Goal: Ask a question: Seek information or help from site administrators or community

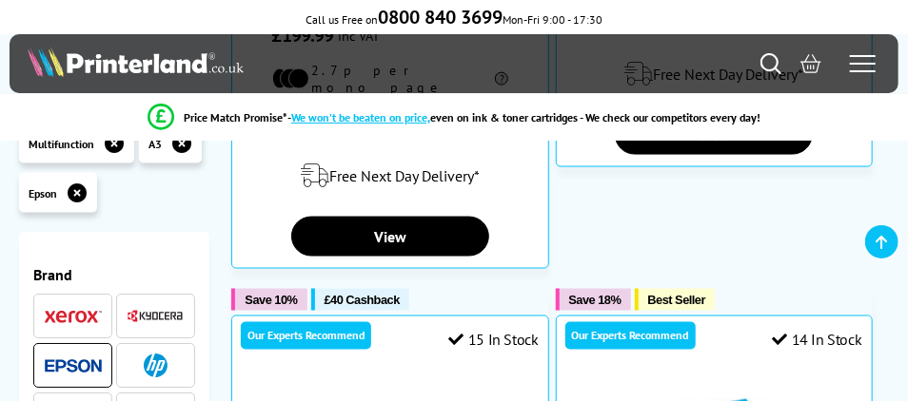
scroll to position [937, 0]
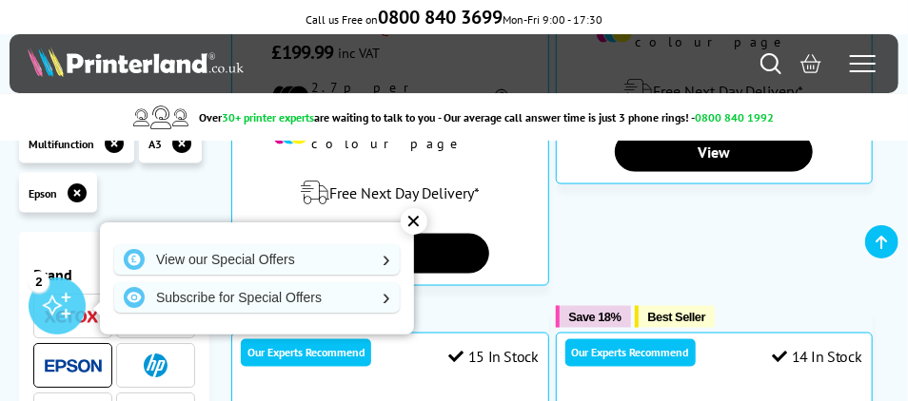
click at [413, 225] on div "✕" at bounding box center [414, 221] width 27 height 27
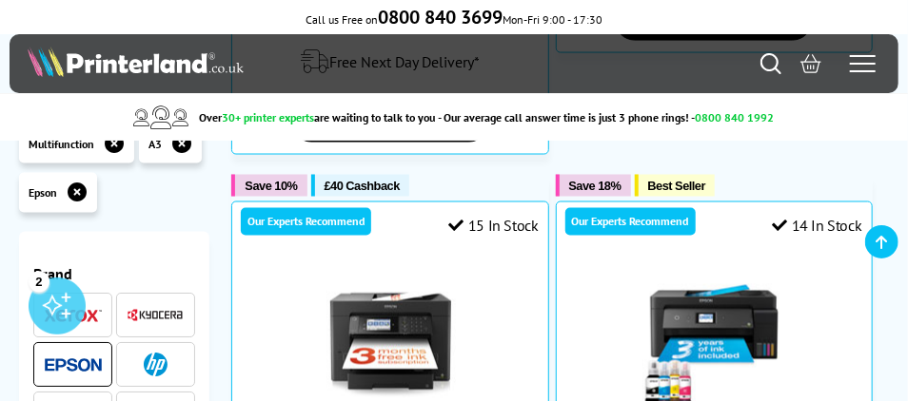
scroll to position [1079, 0]
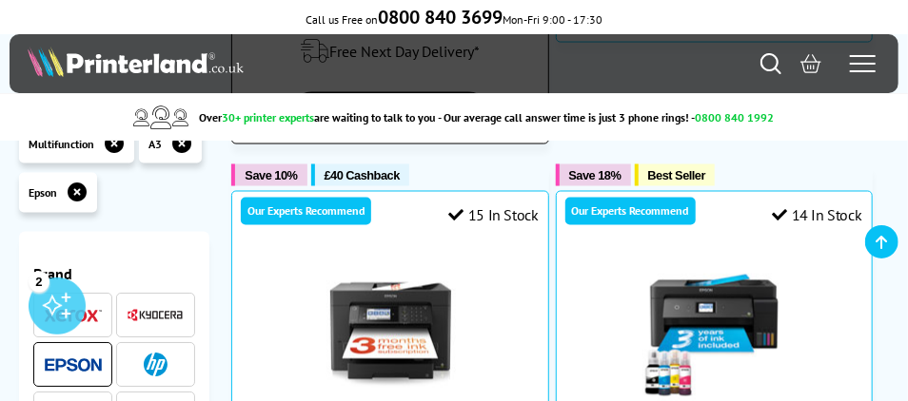
click at [0, 0] on label "Add to Compare" at bounding box center [0, 0] width 0 height 0
click at [0, 0] on input "Add to Compare" at bounding box center [0, 0] width 0 height 0
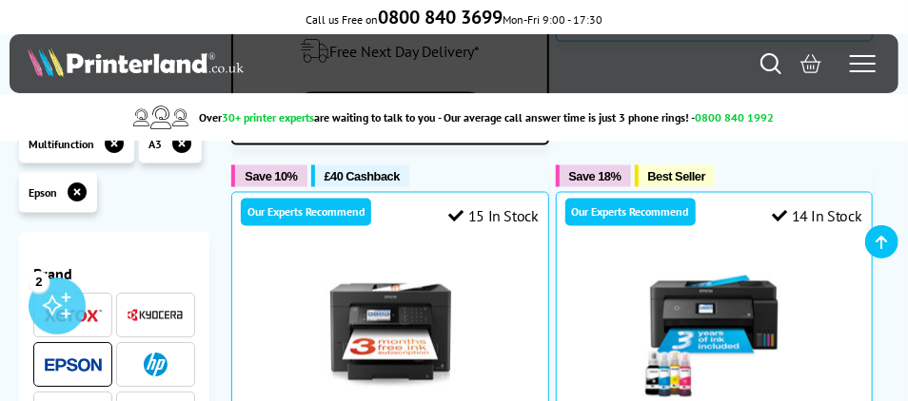
click at [0, 0] on label "Comparing" at bounding box center [0, 0] width 0 height 0
click at [0, 0] on input "Comparing" at bounding box center [0, 0] width 0 height 0
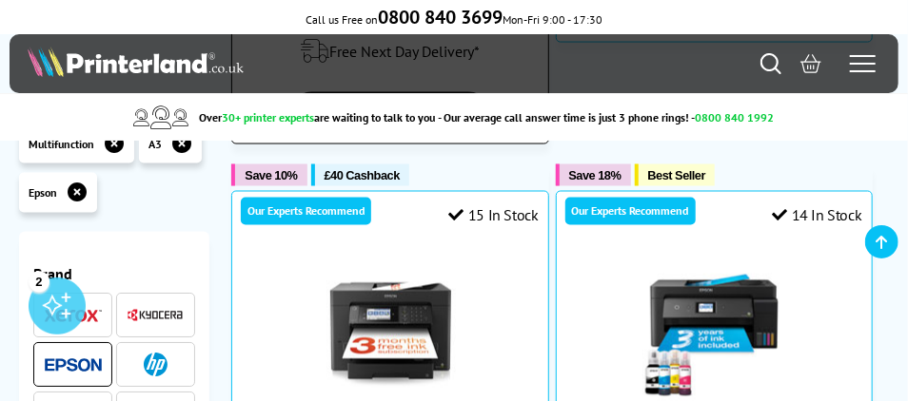
click at [0, 0] on label "Add to Compare" at bounding box center [0, 0] width 0 height 0
click at [0, 0] on input "Add to Compare" at bounding box center [0, 0] width 0 height 0
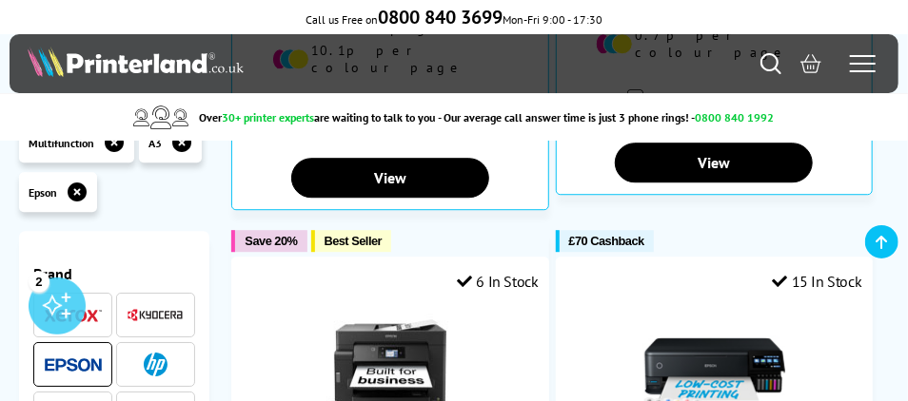
scroll to position [1760, 0]
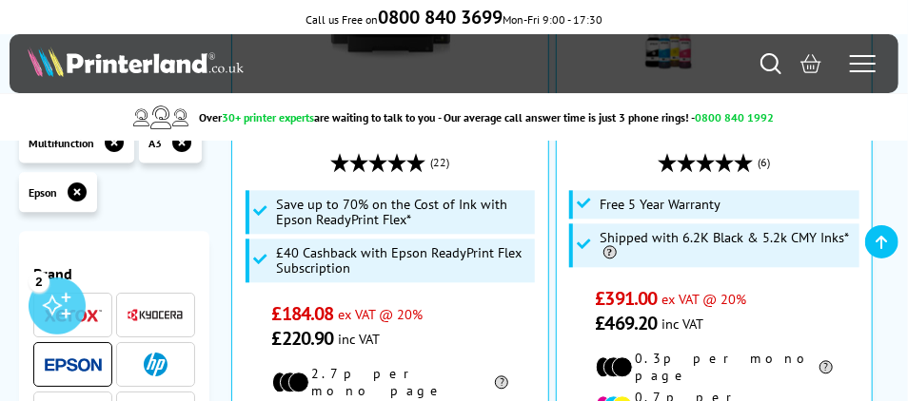
click at [102, 359] on img at bounding box center [73, 366] width 57 height 14
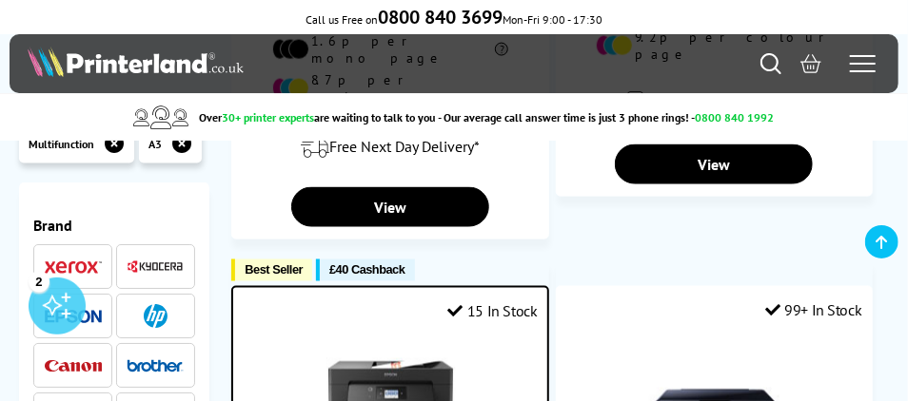
scroll to position [983, 0]
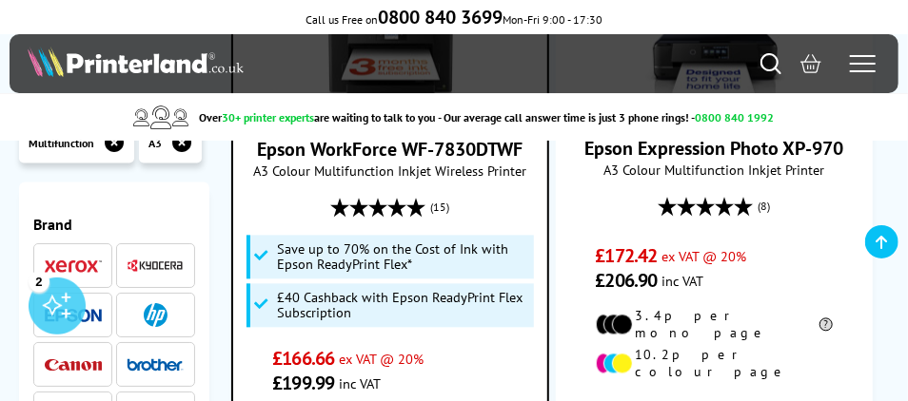
scroll to position [1397, 0]
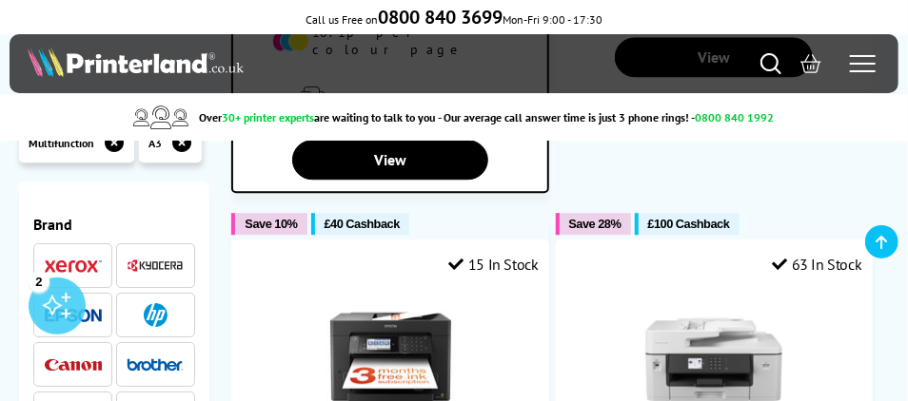
scroll to position [1790, 0]
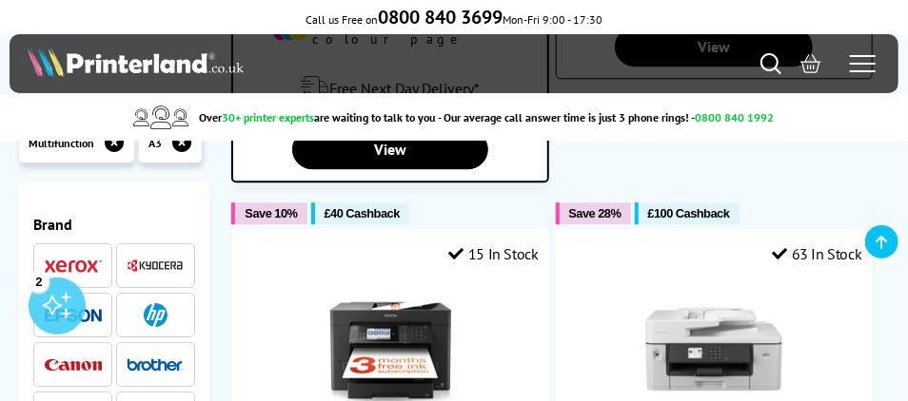
click at [0, 0] on label "Add to Compare" at bounding box center [0, 0] width 0 height 0
click at [0, 0] on input "Add to Compare" at bounding box center [0, 0] width 0 height 0
click at [0, 0] on label "Comparing" at bounding box center [0, 0] width 0 height 0
click at [0, 0] on input "Comparing" at bounding box center [0, 0] width 0 height 0
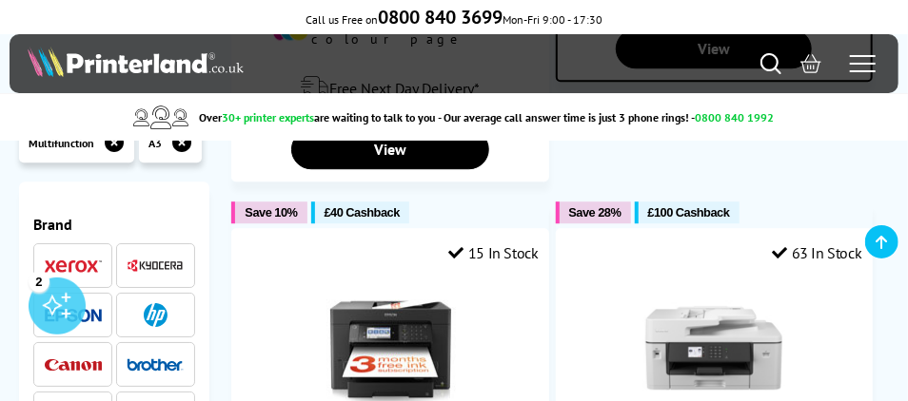
drag, startPoint x: 900, startPoint y: 125, endPoint x: 907, endPoint y: 107, distance: 19.3
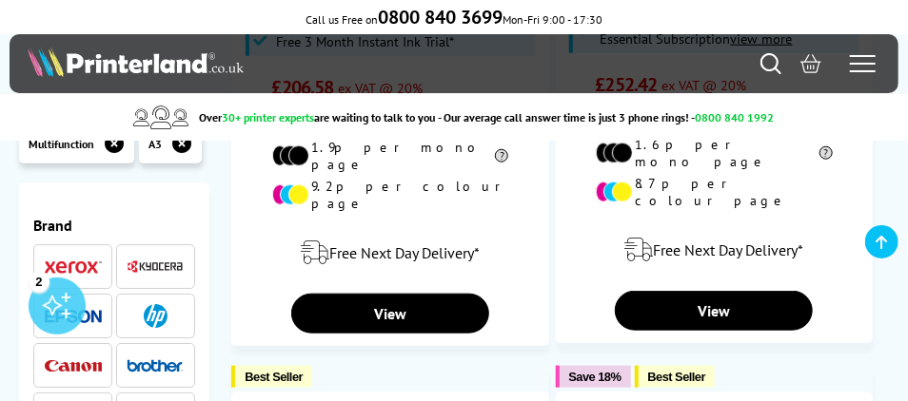
scroll to position [3118, 0]
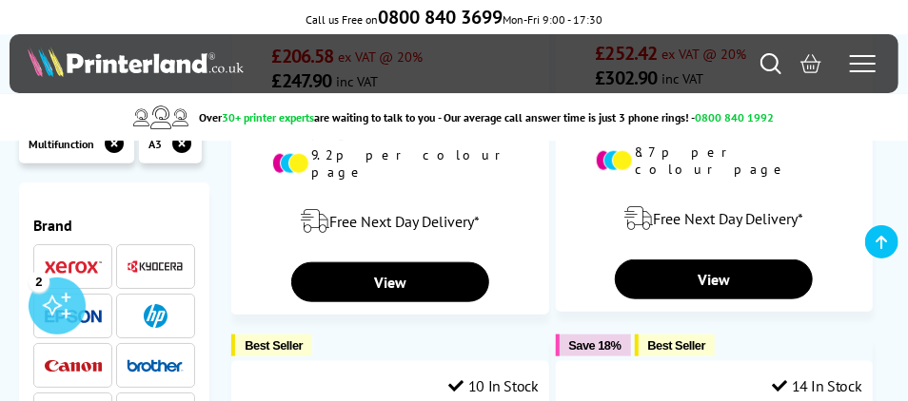
click at [0, 0] on span "Compare Products (1)" at bounding box center [0, 0] width 0 height 0
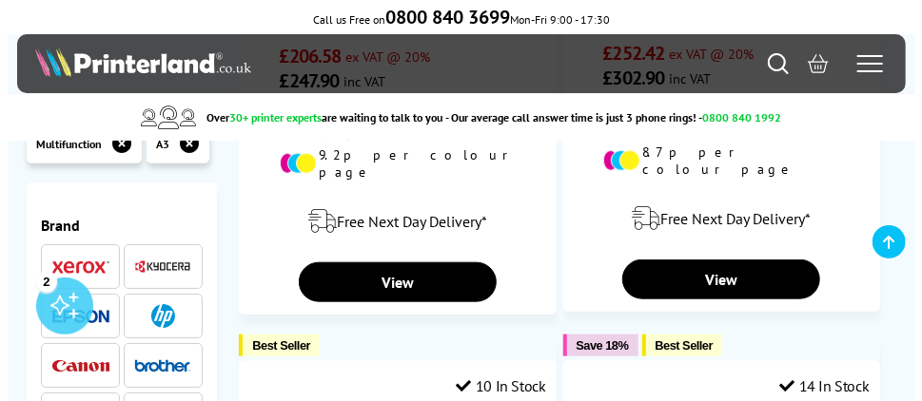
scroll to position [3104, 0]
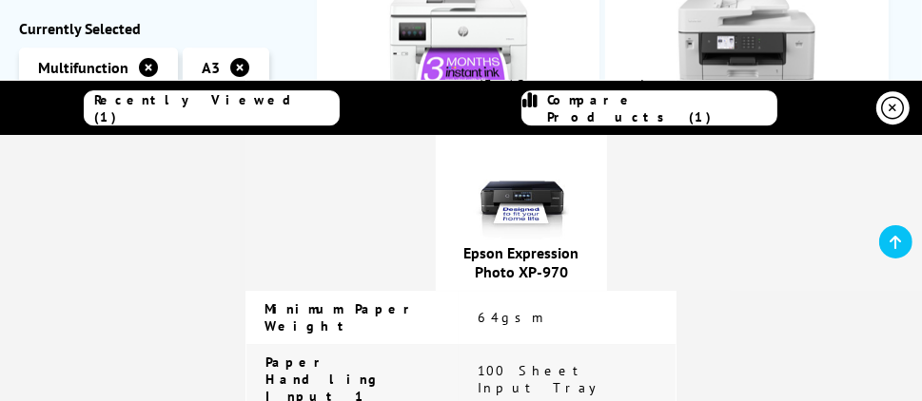
scroll to position [3282, 0]
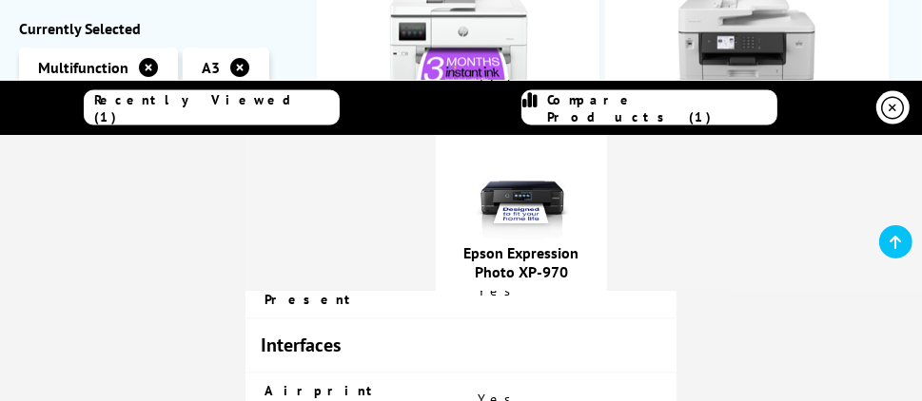
scroll to position [1855, 0]
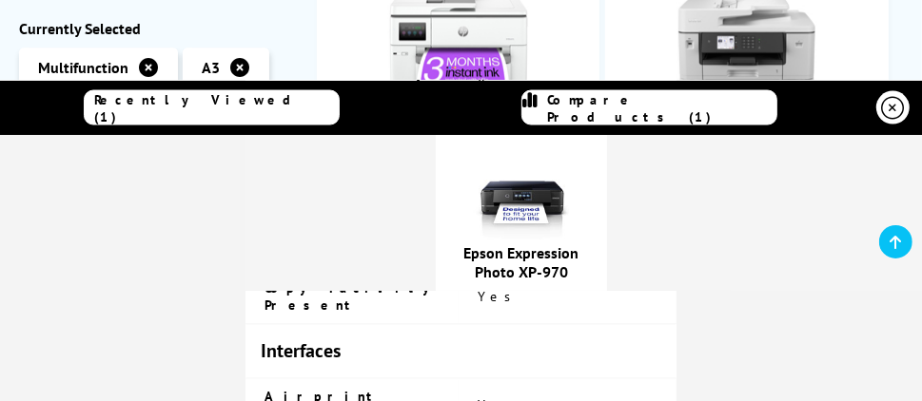
click at [907, 251] on span at bounding box center [895, 241] width 33 height 33
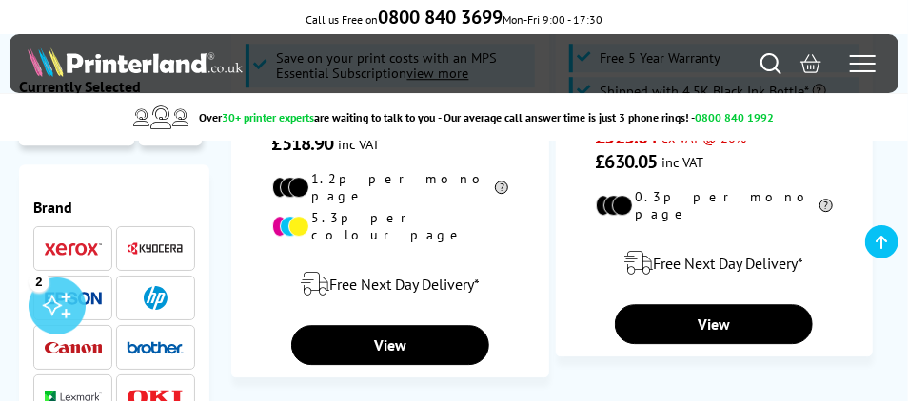
scroll to position [4772, 0]
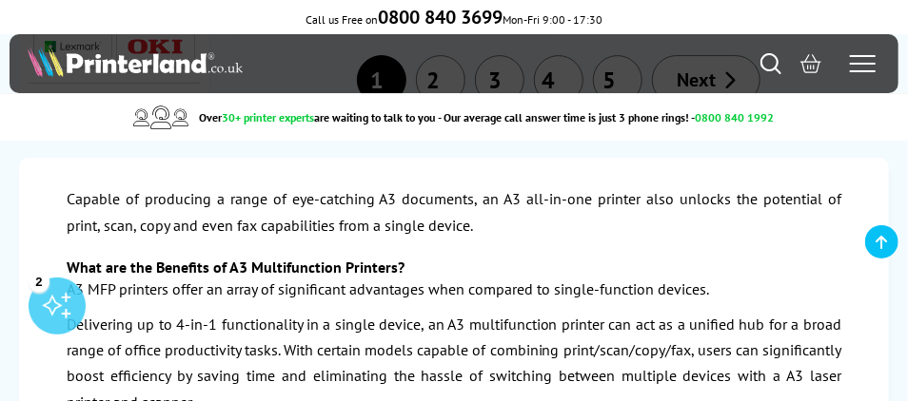
click at [759, 105] on link "Next" at bounding box center [706, 79] width 108 height 49
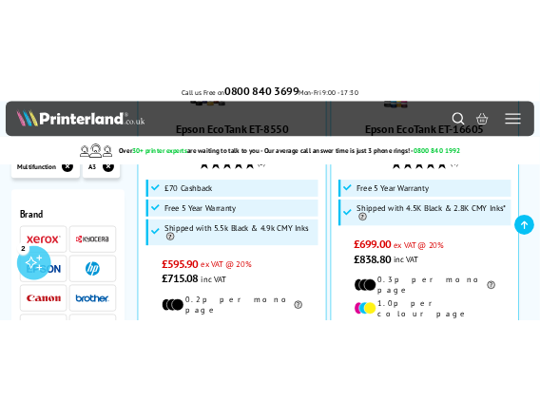
scroll to position [761, 0]
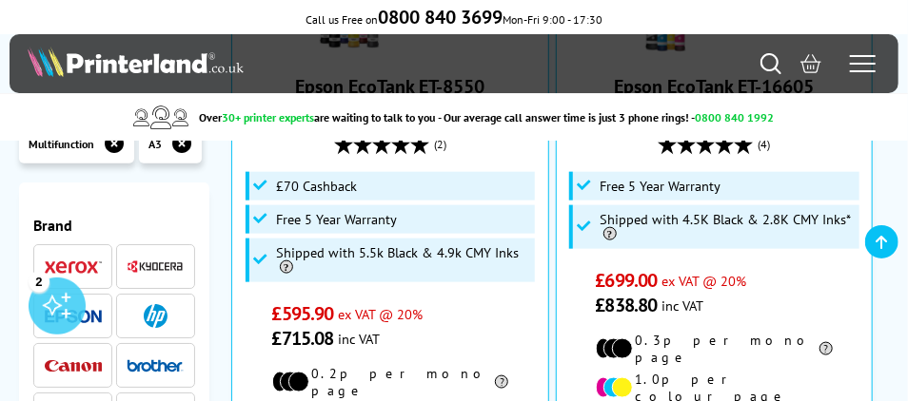
scroll to position [714, 0]
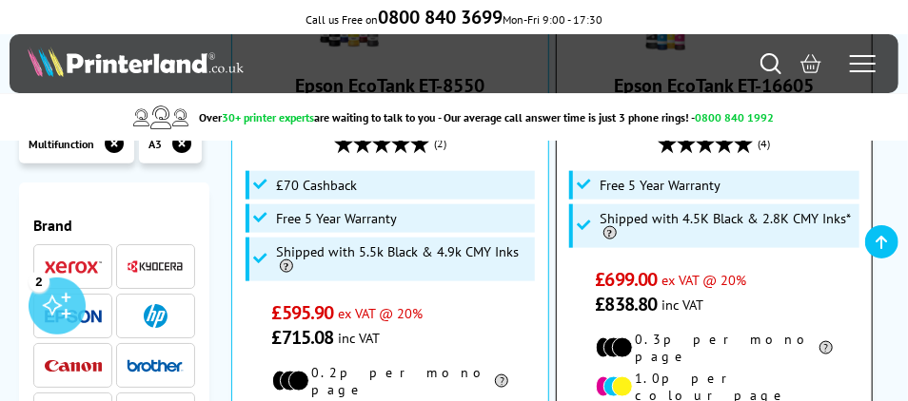
click at [722, 214] on span "Shipped with 4.5K Black & 2.8K CMY Inks*" at bounding box center [727, 226] width 254 height 30
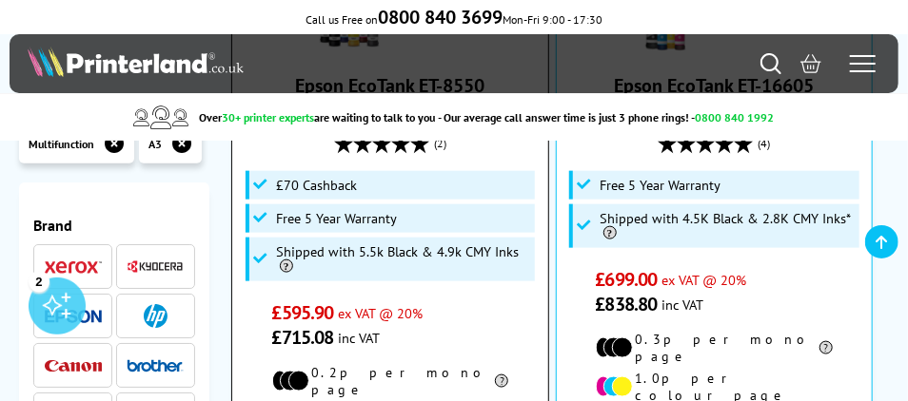
click at [523, 256] on li "Shipped with 5.5k Black & 4.9k CMY Inks" at bounding box center [390, 260] width 290 height 44
click at [523, 254] on li "Shipped with 5.5k Black & 4.9k CMY Inks" at bounding box center [390, 260] width 290 height 44
click at [507, 274] on div "Epson EcoTank ET-8550 A3+ Colour Multifunction Inkjet Printer (2) £595.90 ex VA…" at bounding box center [390, 131] width 296 height 439
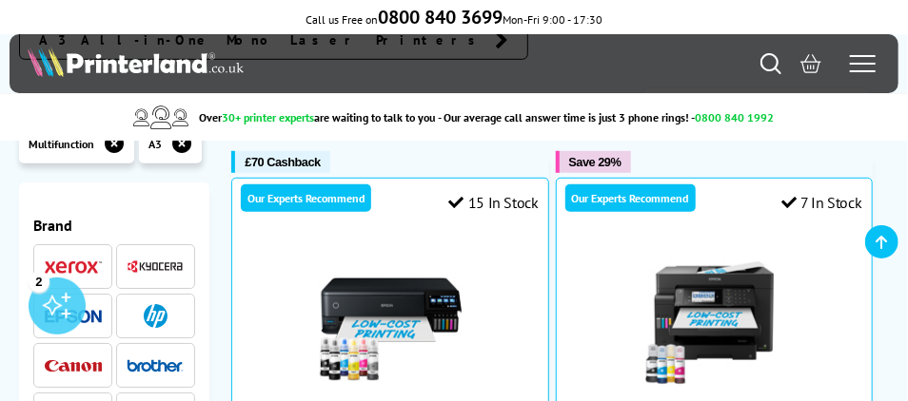
scroll to position [443, 0]
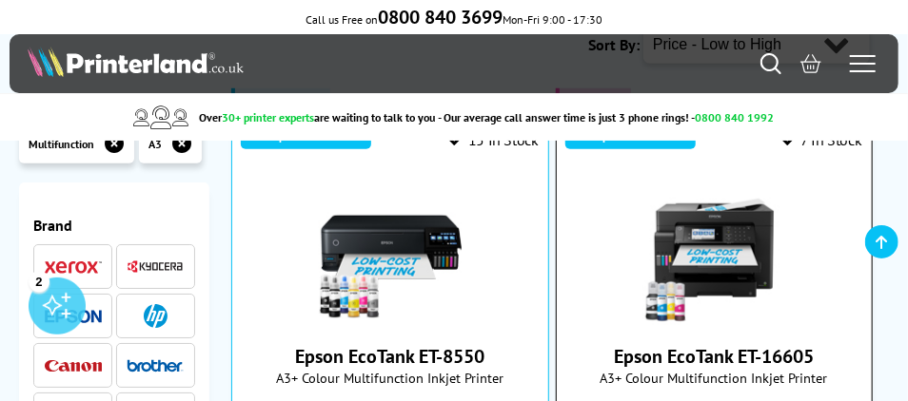
click at [753, 183] on img at bounding box center [713, 254] width 143 height 143
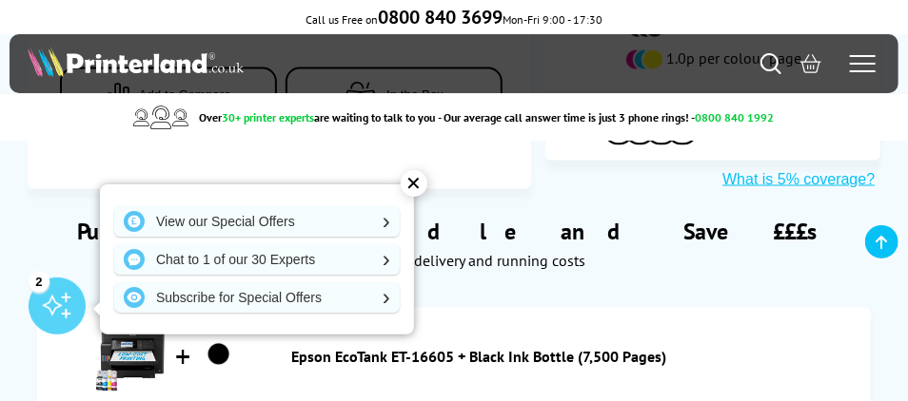
scroll to position [975, 0]
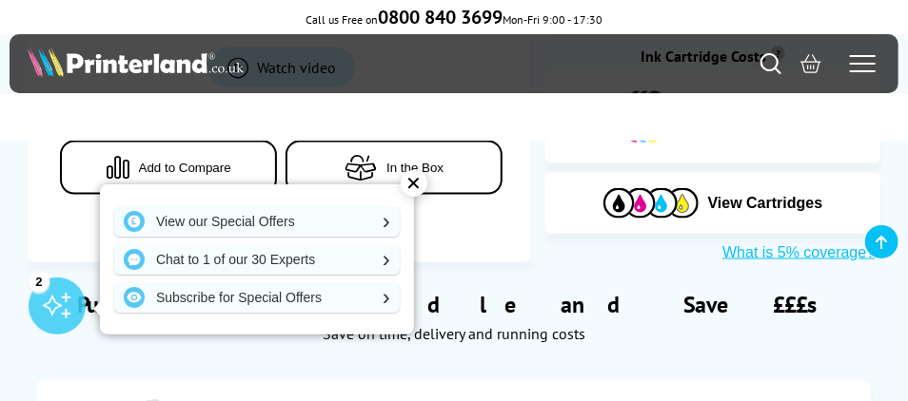
click at [0, 0] on div "Amy" at bounding box center [0, 0] width 0 height 0
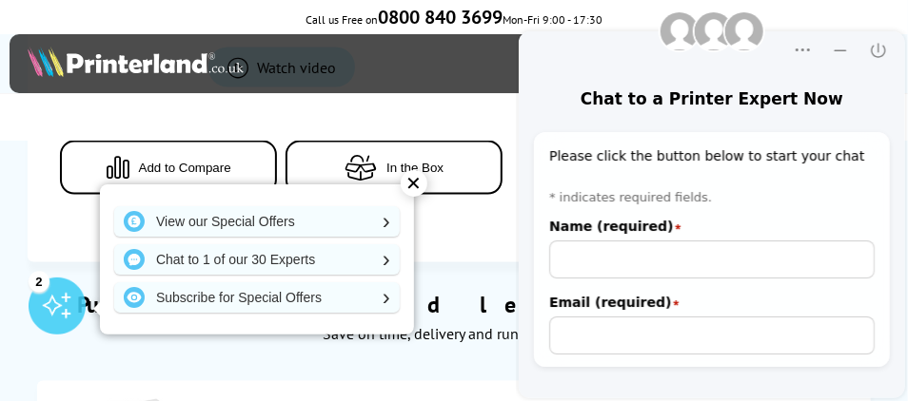
scroll to position [0, 0]
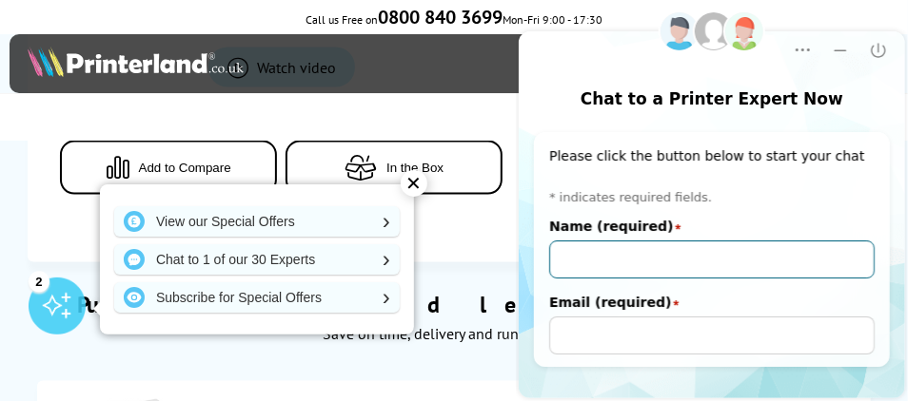
click at [692, 257] on input "Name (required)" at bounding box center [710, 260] width 325 height 38
type input "Francis Alan GRAVES"
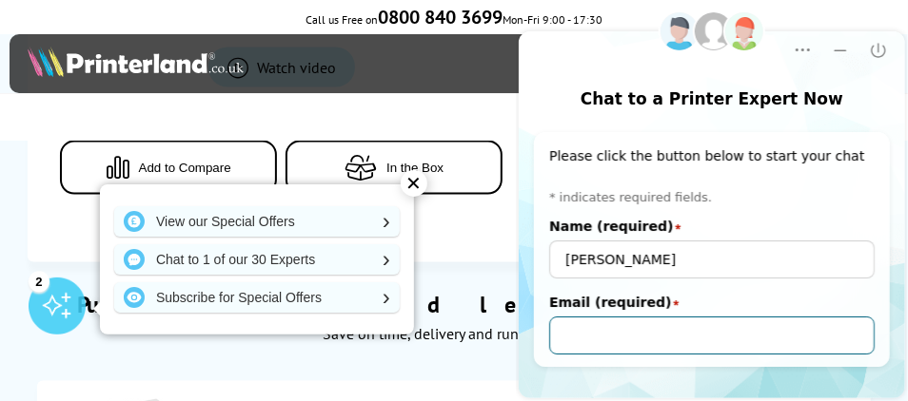
type input "gravesfrancis36@gmail.com"
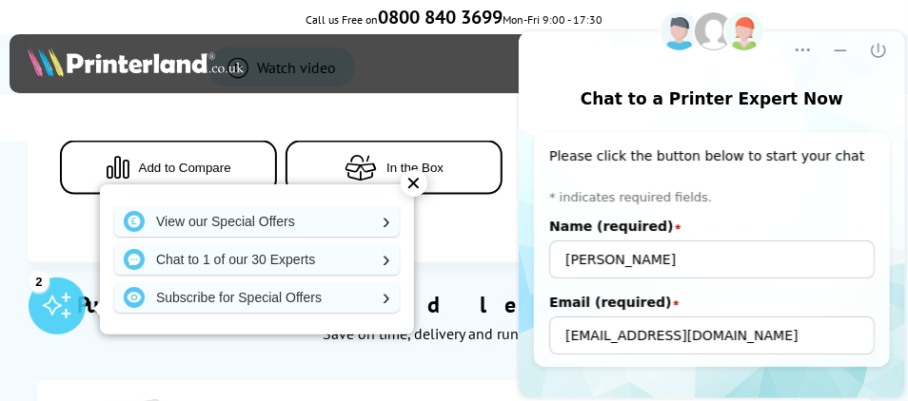
click at [695, 291] on div "Name (required) star Francis Alan GRAVES Email (required) star gravesfrancis36@…" at bounding box center [710, 286] width 325 height 137
click at [718, 207] on div "* indicates required fields. Name (required) star Francis Alan GRAVES Email (re…" at bounding box center [710, 272] width 325 height 166
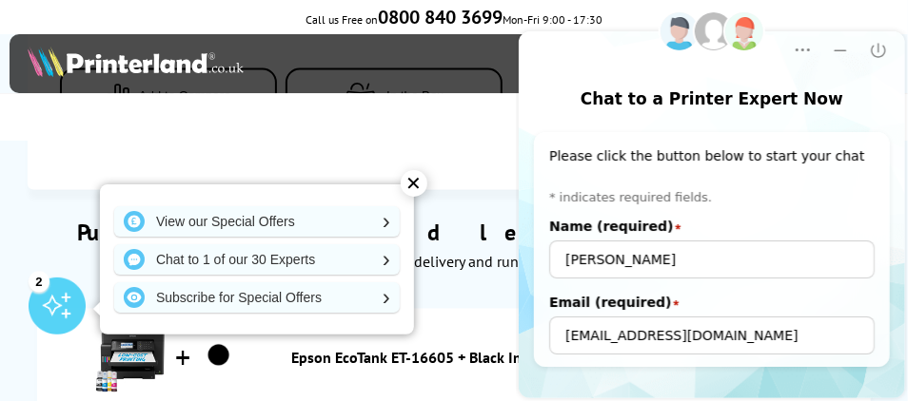
scroll to position [1246, 0]
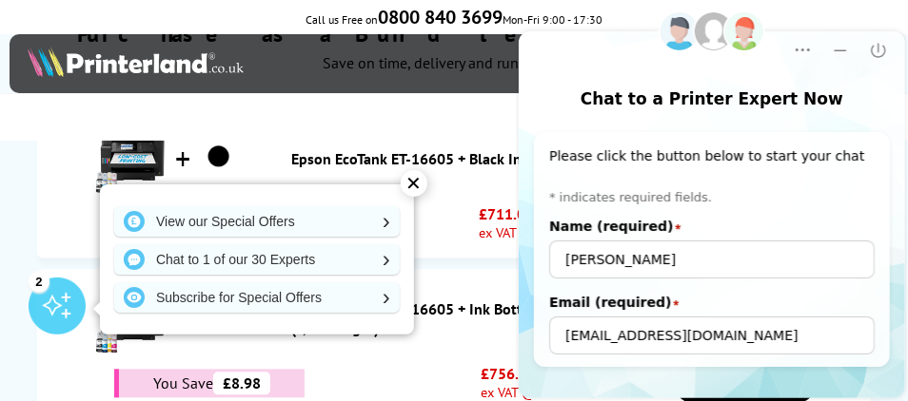
click at [863, 84] on div "Chat to a Printer Expert Now" at bounding box center [711, 74] width 348 height 87
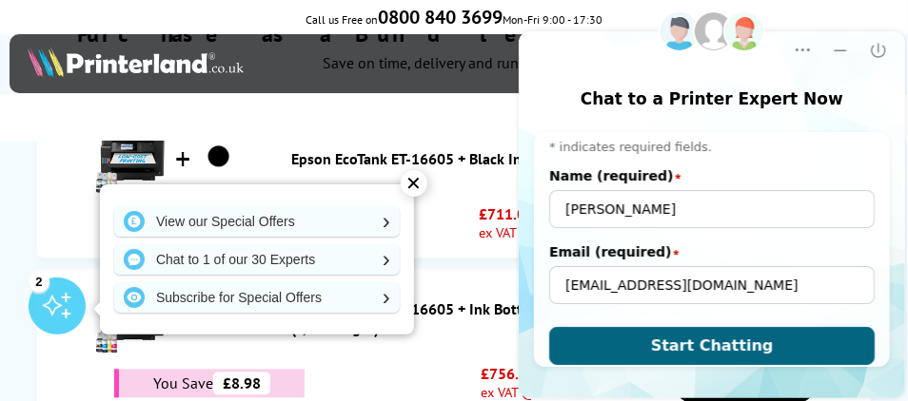
scroll to position [61, 0]
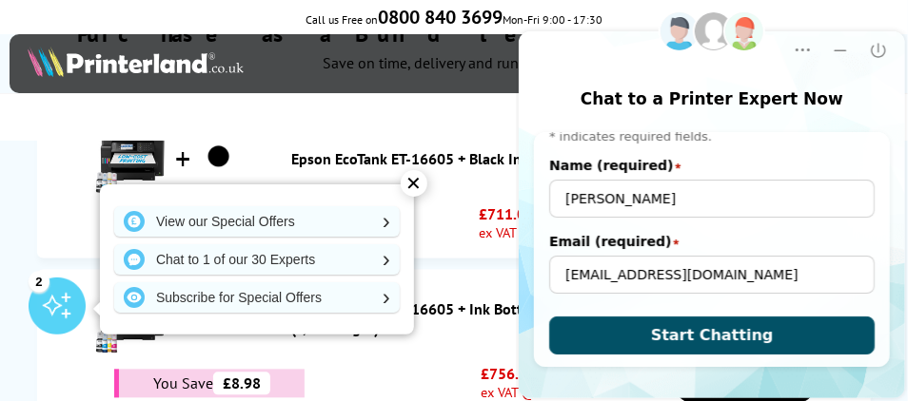
click at [749, 347] on button "Start Chatting" at bounding box center [710, 336] width 325 height 38
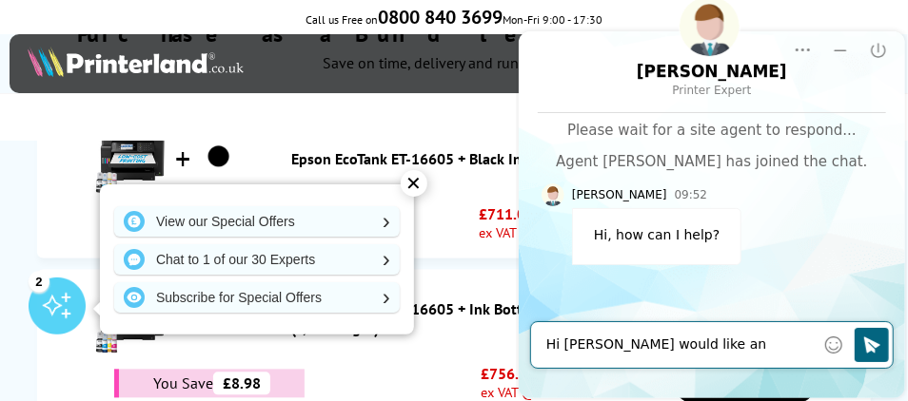
type textarea "Hi Luke I would like an."
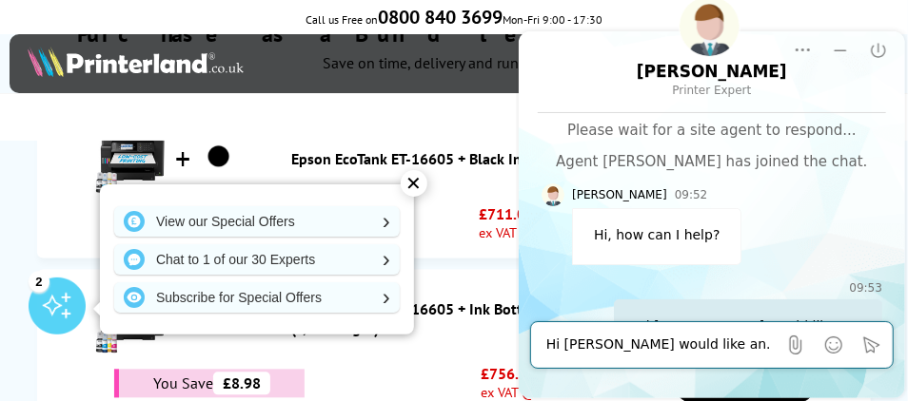
scroll to position [50, 0]
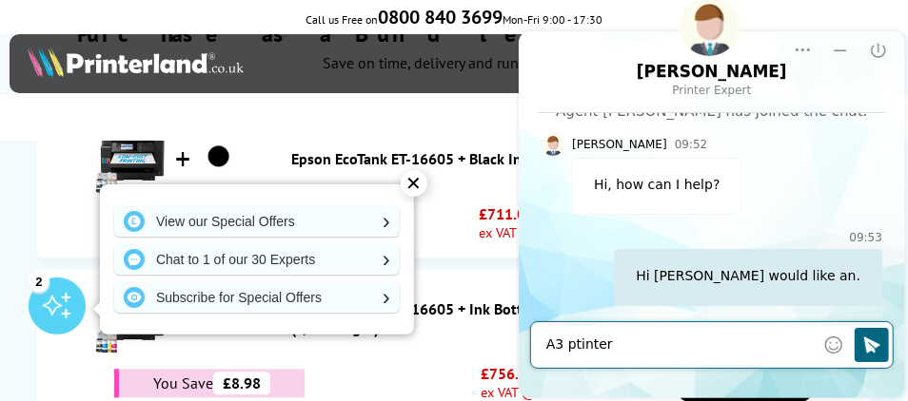
click at [575, 345] on textarea "A3 ptinter" at bounding box center [679, 345] width 268 height 19
click at [614, 342] on textarea "A3 printer" at bounding box center [679, 345] width 268 height 19
click at [547, 349] on textarea "A3 printer to" at bounding box center [679, 345] width 268 height 19
click at [630, 344] on textarea "...A3 printer to" at bounding box center [679, 345] width 268 height 19
click at [686, 342] on textarea "...A3 printer to replace My" at bounding box center [679, 345] width 268 height 19
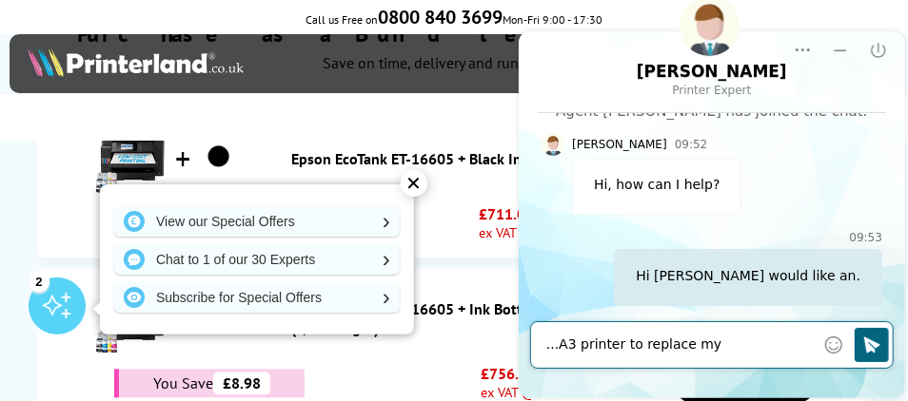
click at [704, 345] on textarea "...A3 printer to replace my" at bounding box center [679, 345] width 268 height 19
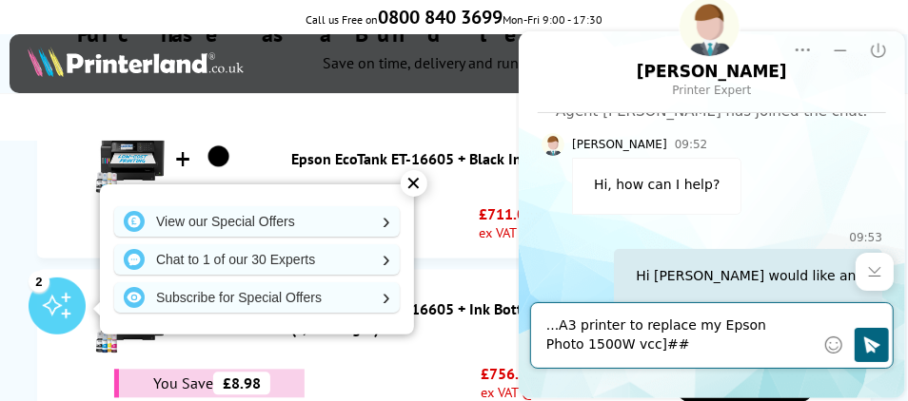
click at [707, 271] on div "Hi Luke I would like an." at bounding box center [747, 277] width 268 height 57
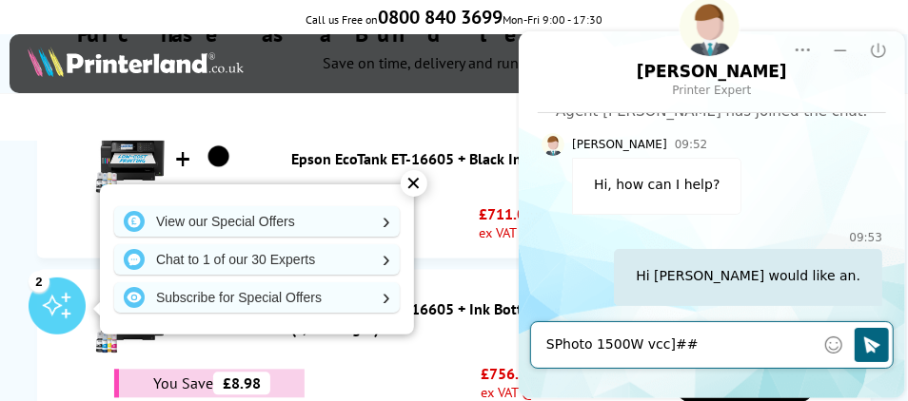
click at [689, 342] on textarea "SPhoto 1500W vcc]##" at bounding box center [679, 345] width 268 height 19
click at [550, 347] on textarea "SPhoto 1500W" at bounding box center [679, 345] width 268 height 19
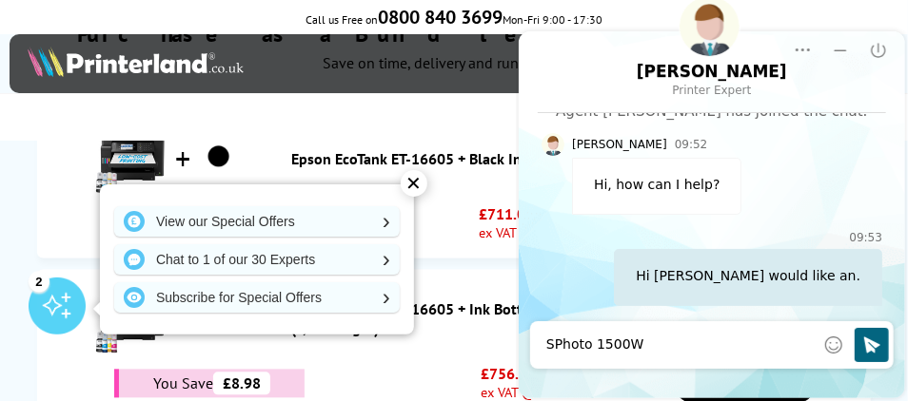
click at [635, 333] on div "SPhoto 1500W" at bounding box center [679, 345] width 268 height 38
drag, startPoint x: 679, startPoint y: 66, endPoint x: 747, endPoint y: 129, distance: 92.9
click at [747, 129] on div "Please wait for a site agent to respond... Agent Luke has joined the chat. Luke…" at bounding box center [710, 194] width 341 height 249
click at [676, 346] on textarea "SPhoto 1500W vcc]##" at bounding box center [679, 345] width 268 height 19
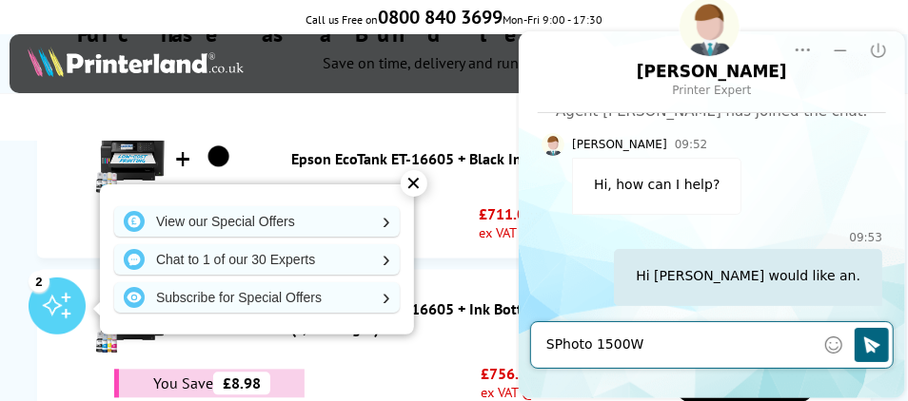
click at [551, 343] on textarea "SPhoto 1500W" at bounding box center [679, 345] width 268 height 19
click at [627, 348] on textarea "....replacemebt Photo 1500W" at bounding box center [679, 345] width 268 height 19
click at [631, 345] on textarea "....replacement Photo 1500W" at bounding box center [679, 345] width 268 height 19
click at [628, 346] on textarea "....replacement Photo 1500W" at bounding box center [679, 345] width 268 height 19
type textarea "....replacement for my Epa Photo 1500W"
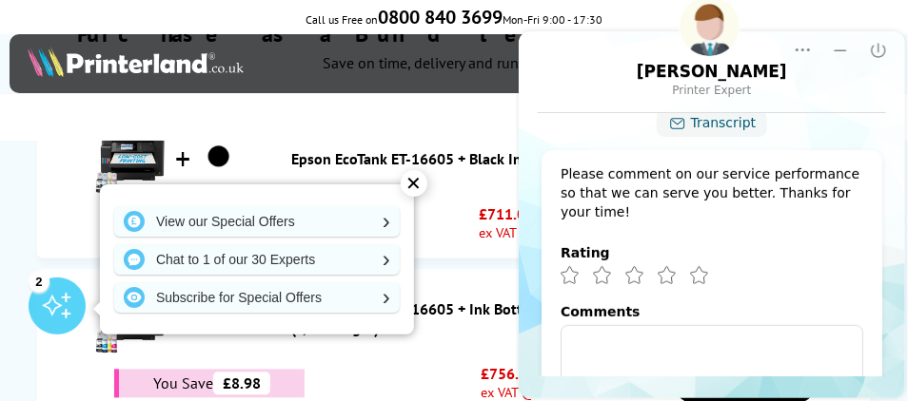
scroll to position [415, 0]
